Goal: Find specific page/section: Find specific page/section

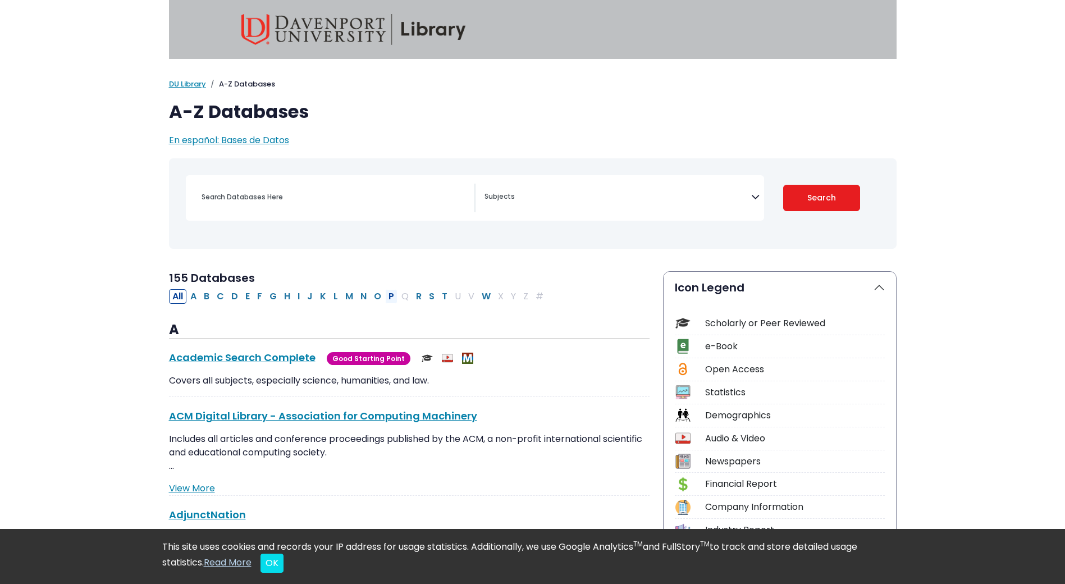
click at [391, 296] on button "P" at bounding box center [391, 296] width 12 height 15
select select "Database Subject Filter"
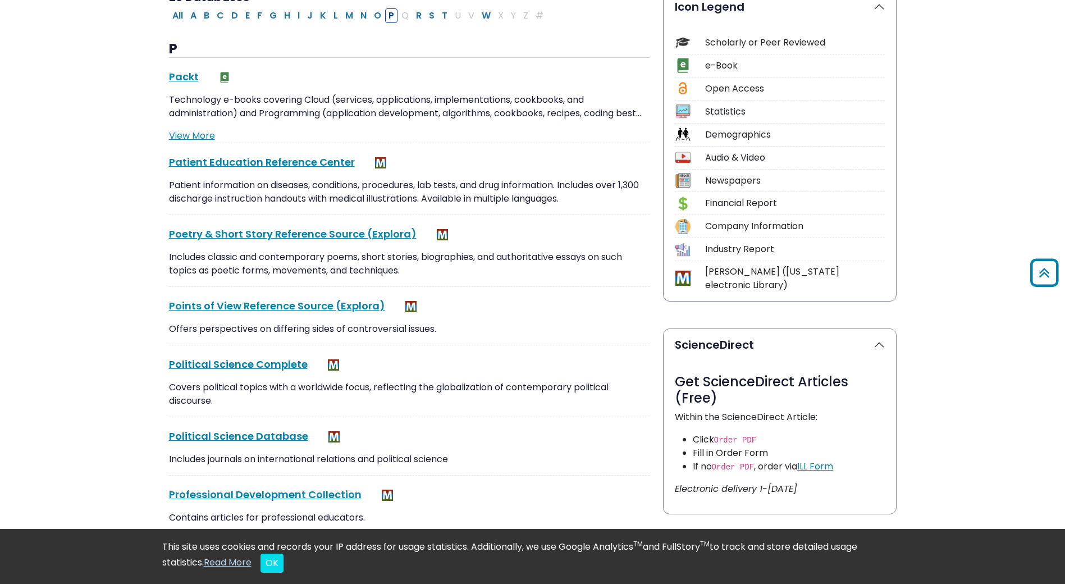
scroll to position [505, 0]
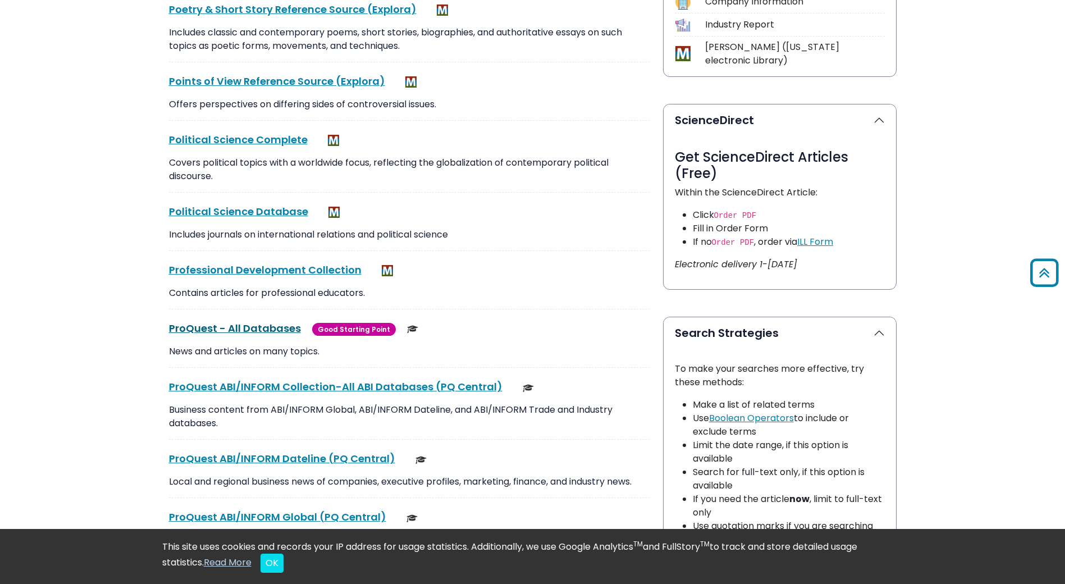
click at [224, 329] on link "ProQuest - All Databases This link opens in a new window" at bounding box center [235, 328] width 132 height 14
click at [232, 329] on link "ProQuest - All Databases This link opens in a new window" at bounding box center [235, 328] width 132 height 14
